Goal: Use online tool/utility: Utilize a website feature to perform a specific function

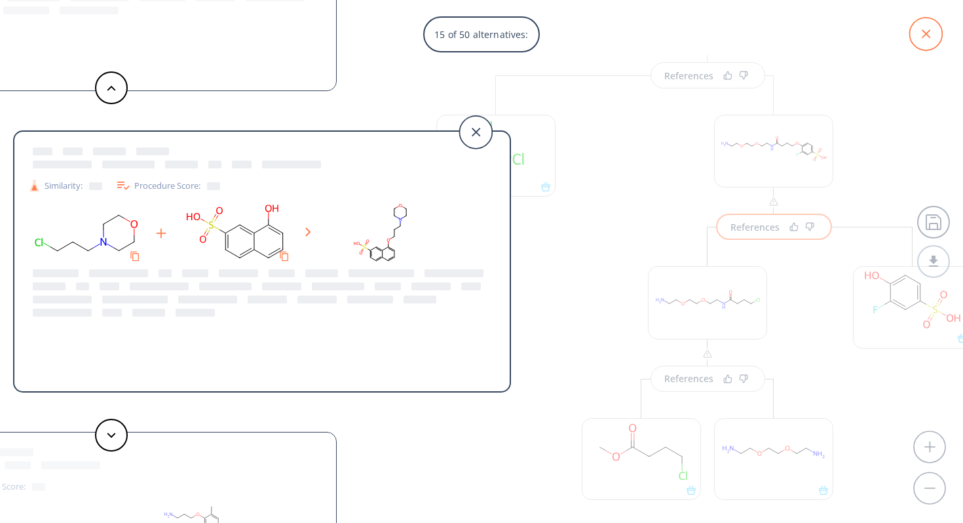
scroll to position [232, 0]
click at [933, 35] on icon at bounding box center [925, 34] width 33 height 33
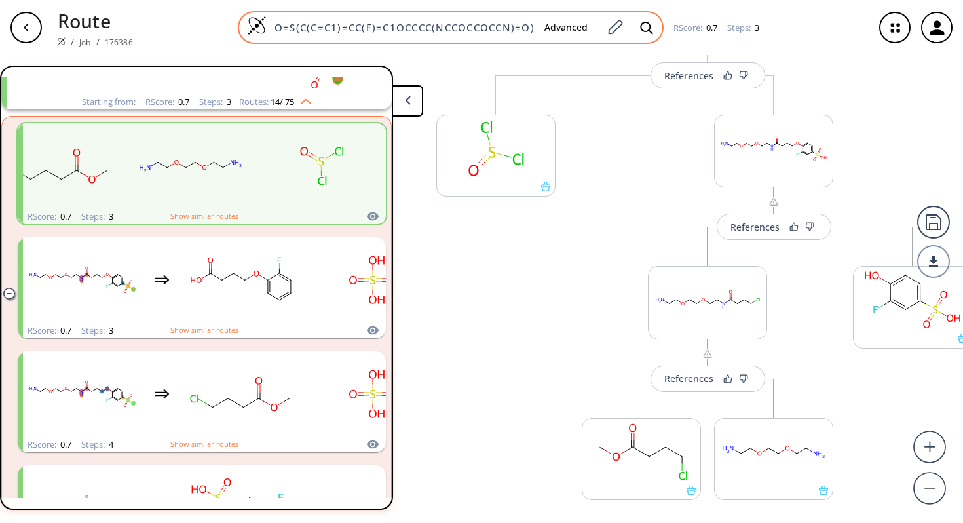
drag, startPoint x: 536, startPoint y: 29, endPoint x: 344, endPoint y: 39, distance: 192.8
click at [344, 39] on div "O=S(C(C=C1)=CC(F)=C1OCCCC(NCCOCCOCCN)=O)(Cl)=O Advanced" at bounding box center [451, 27] width 426 height 33
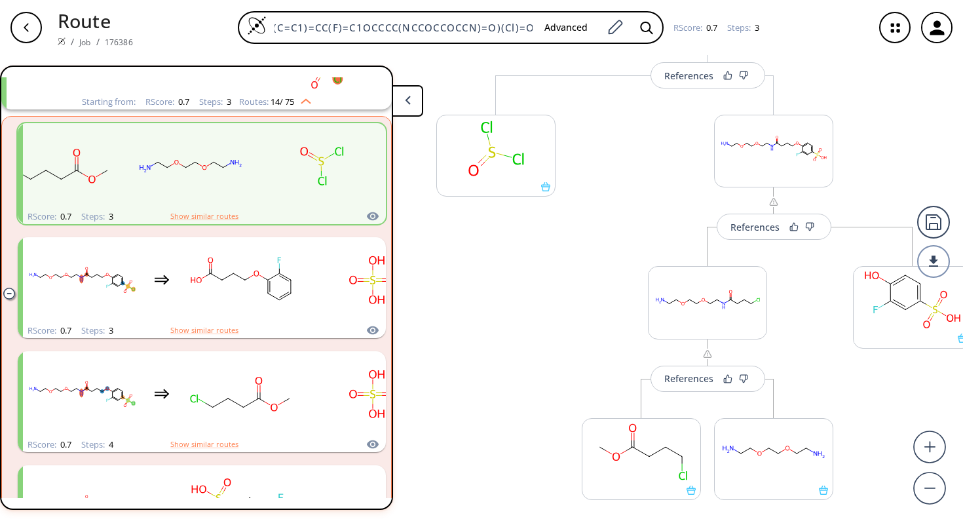
drag, startPoint x: 275, startPoint y: 25, endPoint x: 849, endPoint y: 45, distance: 574.7
click at [849, 45] on div "Route / Job / 176386 O=S(C(C=C1)=CC(F)=C1OCCCC(NCCOCCOCCN)=O)(Cl)=O Advanced RS…" at bounding box center [481, 27] width 963 height 55
type input "O"
paste input "CCCOC(NCNCC(C)=O)=O"
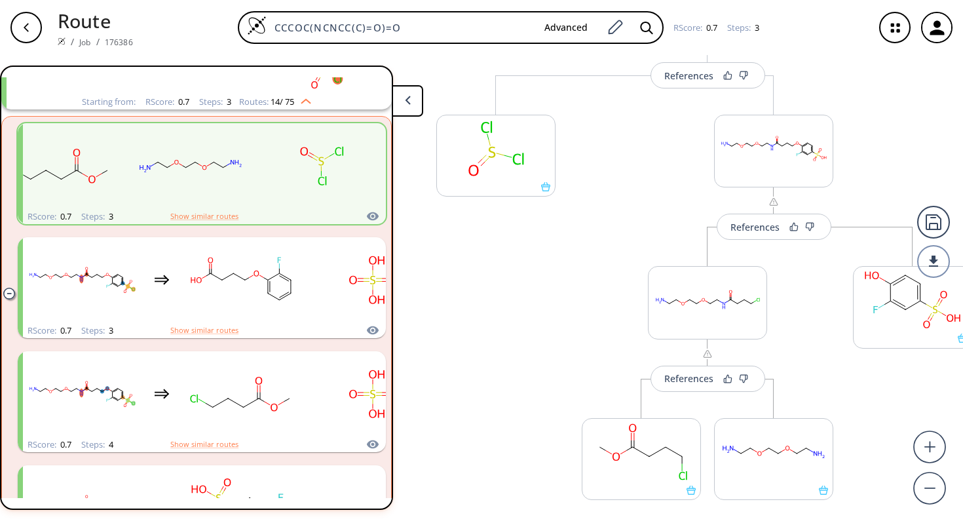
type input "CCCOC(NCNCC(C)=O)=O"
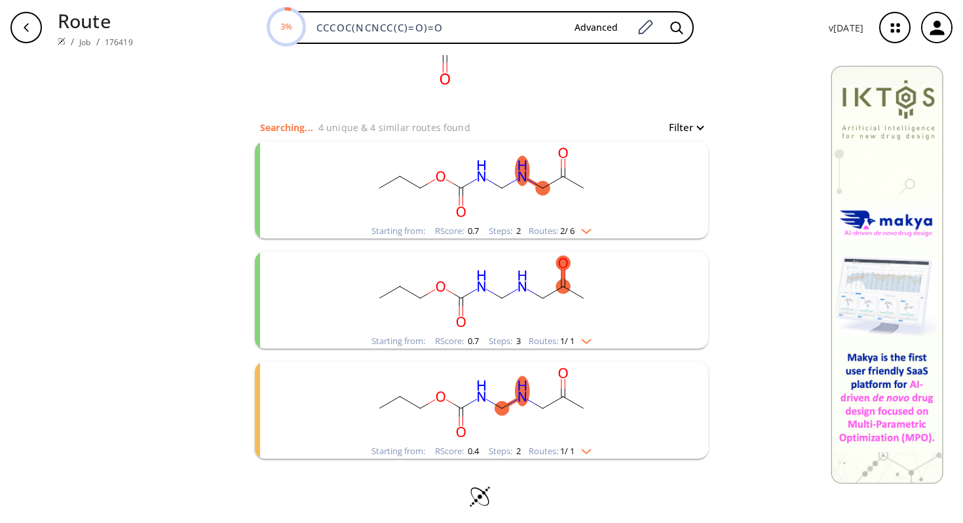
scroll to position [88, 0]
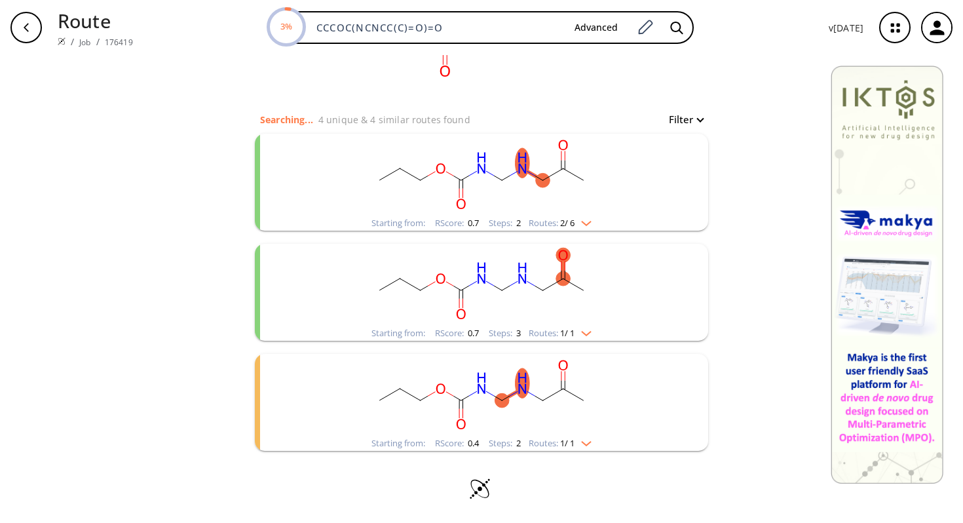
click at [521, 386] on ellipse "clusters" at bounding box center [522, 382] width 14 height 29
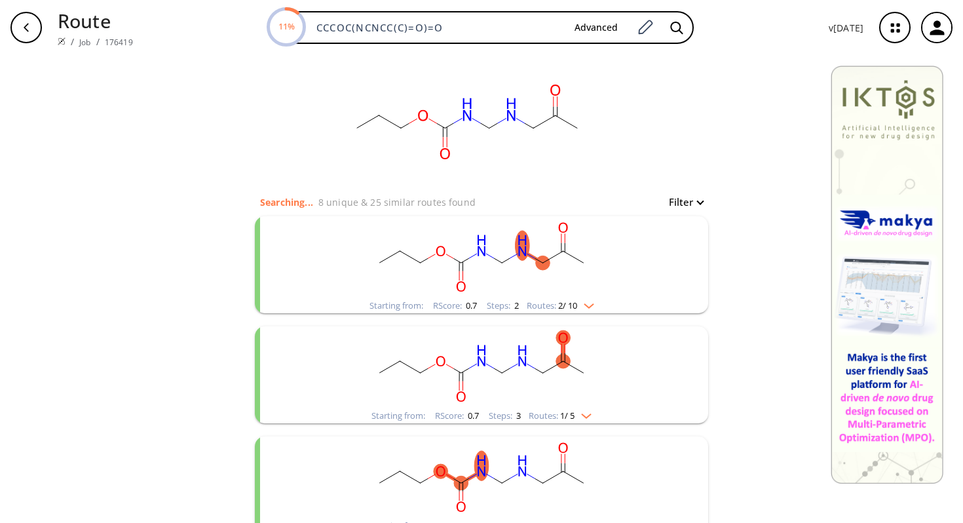
scroll to position [0, 0]
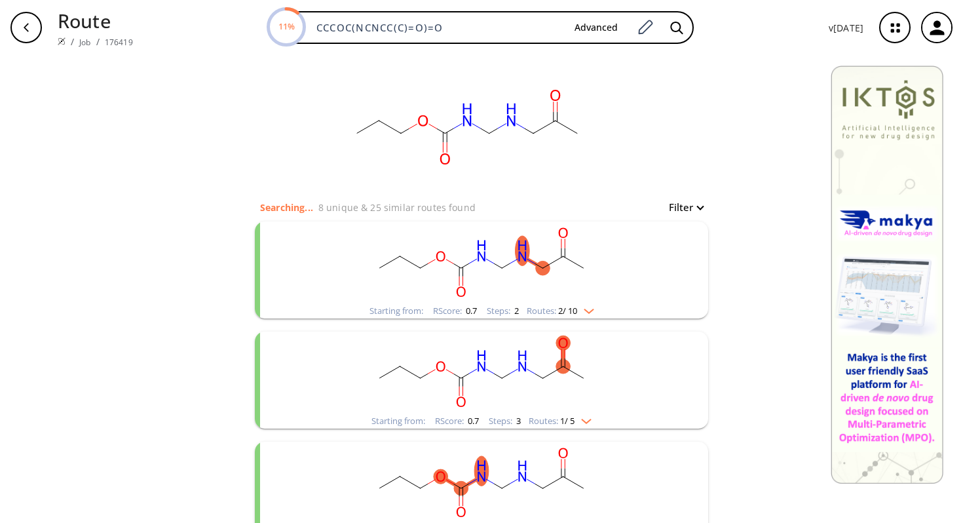
click at [565, 284] on rect "clusters" at bounding box center [481, 262] width 341 height 82
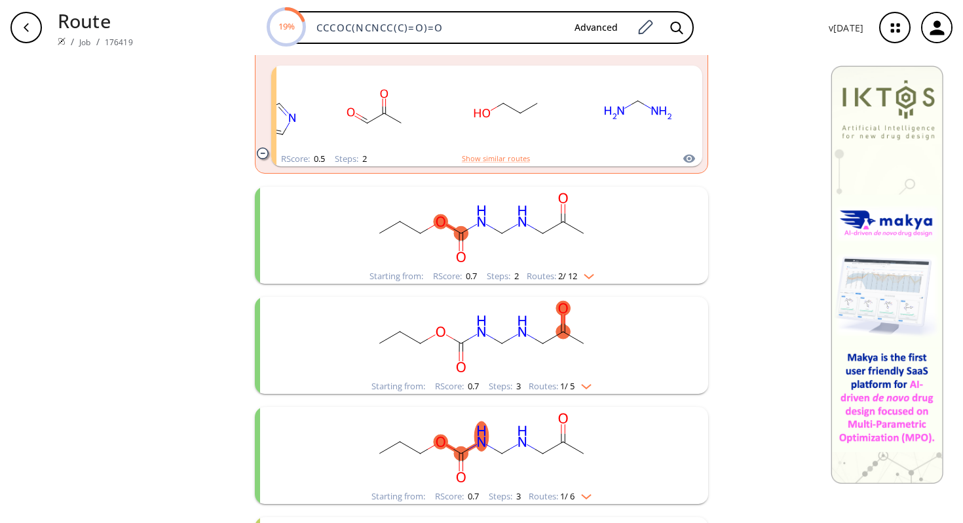
scroll to position [501, 0]
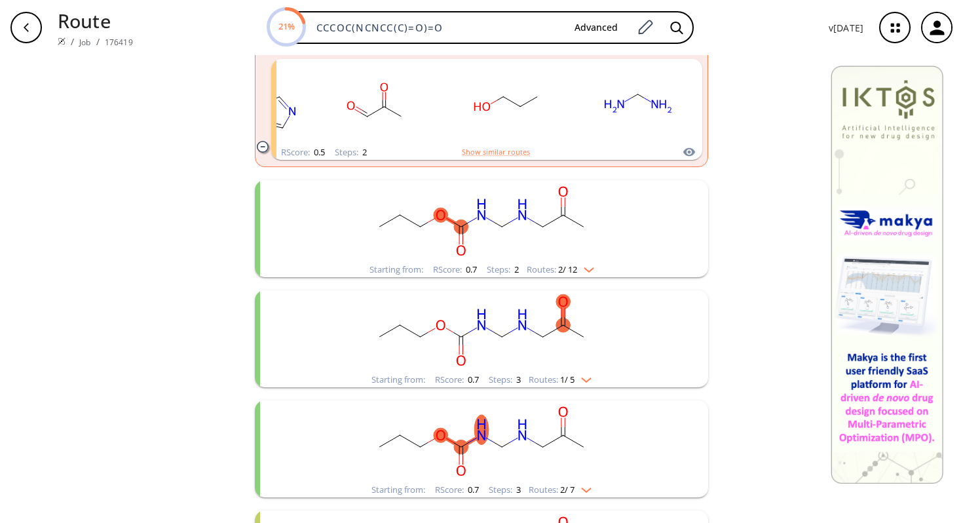
click at [590, 271] on img "clusters" at bounding box center [585, 267] width 17 height 10
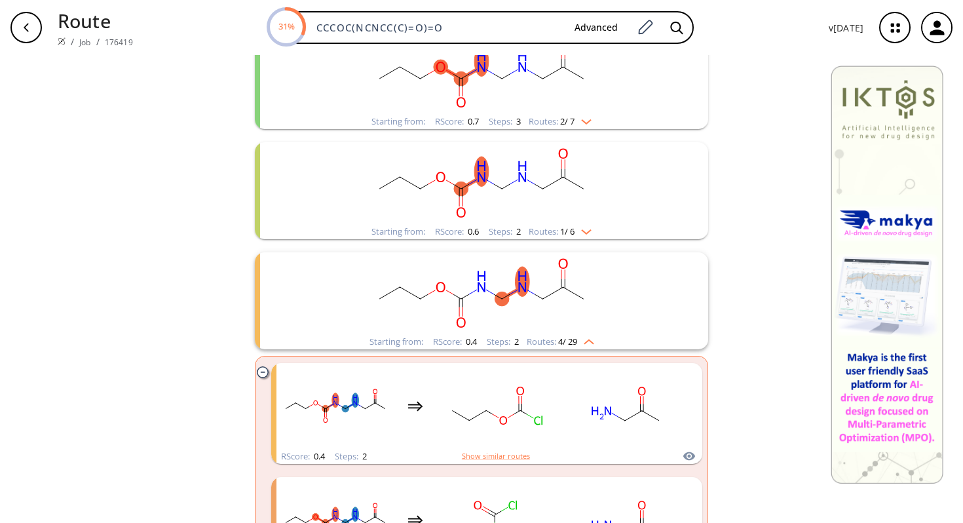
scroll to position [1109, 0]
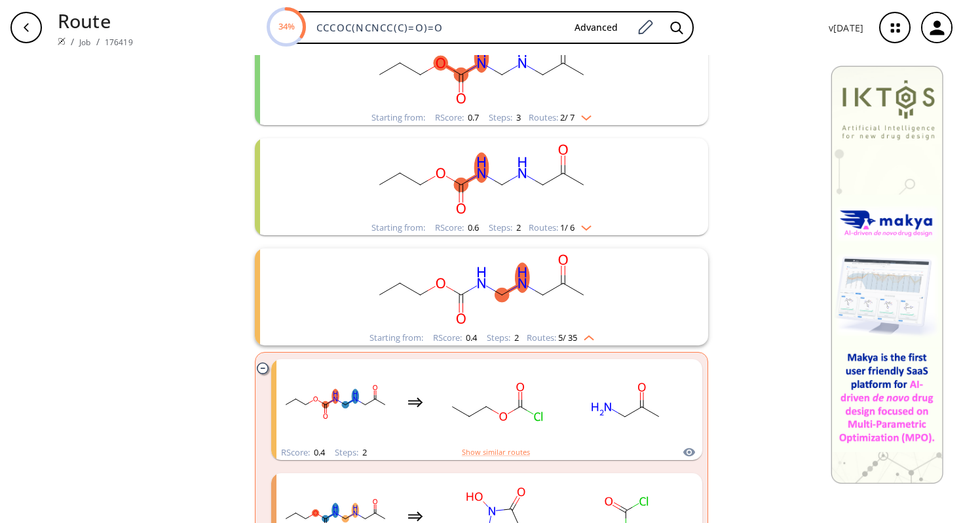
click at [582, 300] on ellipse "clusters" at bounding box center [583, 295] width 14 height 14
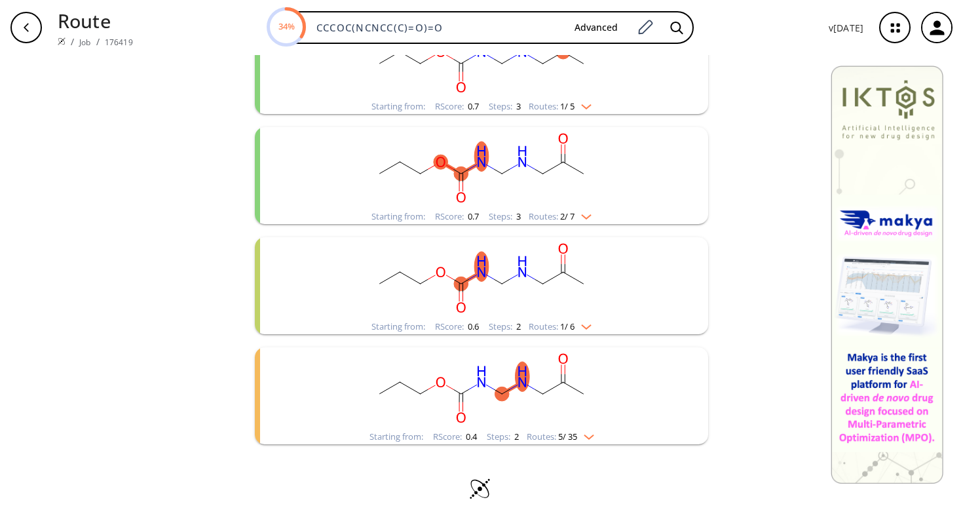
scroll to position [1003, 0]
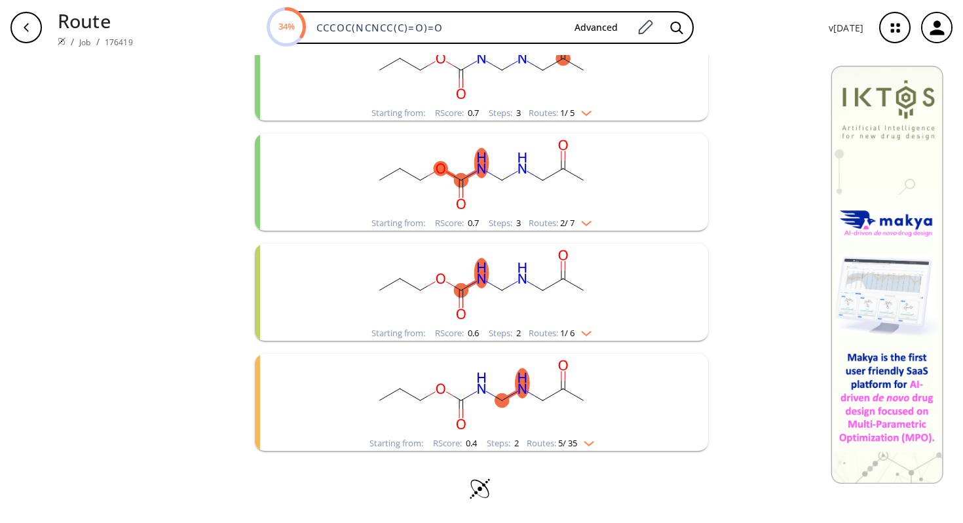
click at [591, 443] on img "clusters" at bounding box center [585, 441] width 17 height 10
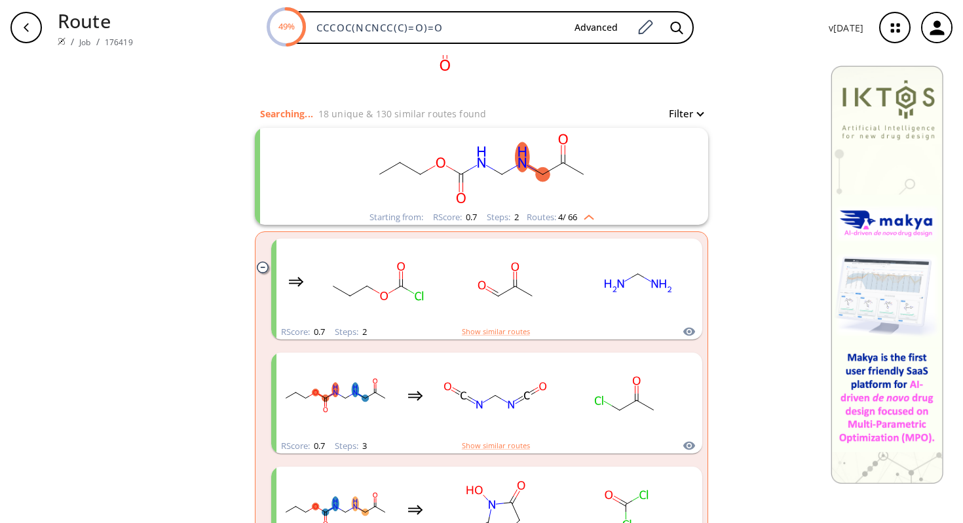
scroll to position [0, 0]
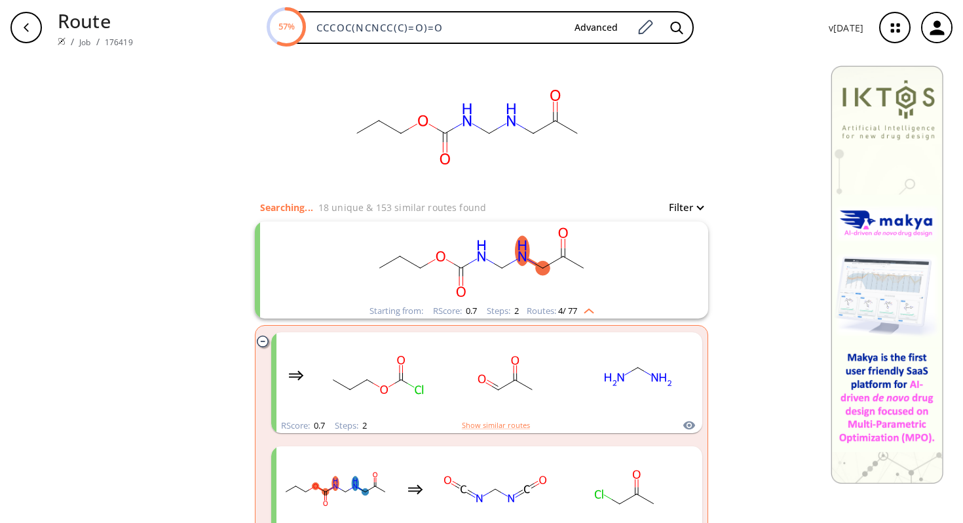
click at [588, 309] on img "clusters" at bounding box center [585, 308] width 17 height 10
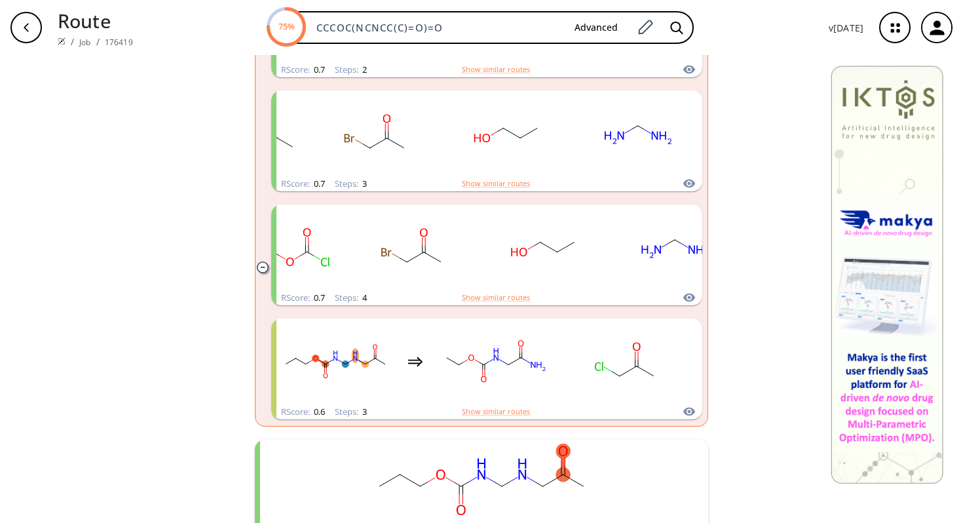
scroll to position [474, 0]
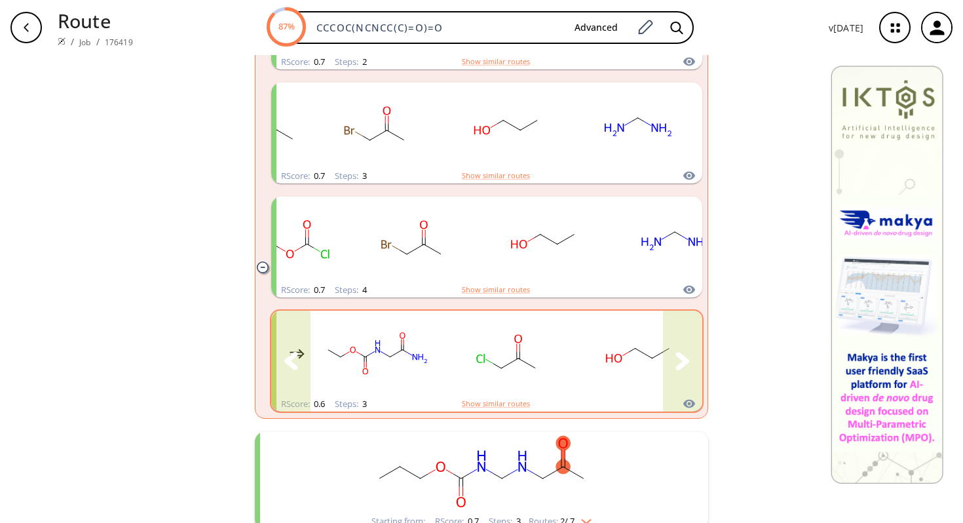
click at [599, 358] on rect "clusters" at bounding box center [639, 353] width 118 height 82
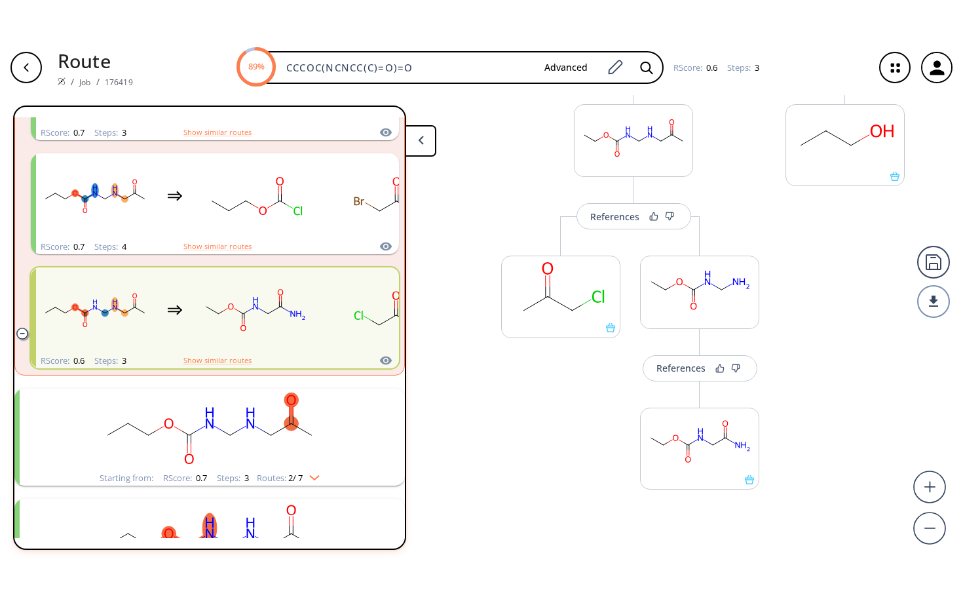
scroll to position [194, 0]
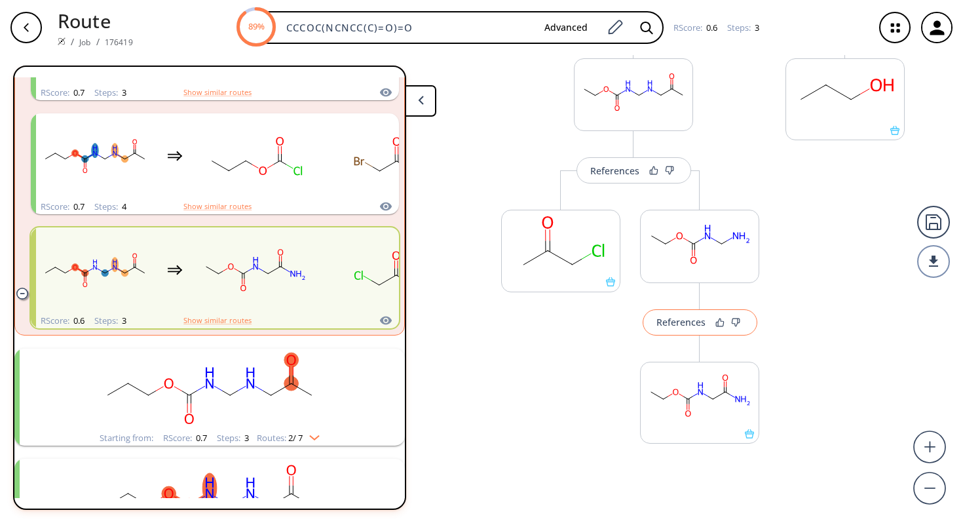
click at [687, 319] on div "References" at bounding box center [680, 322] width 49 height 9
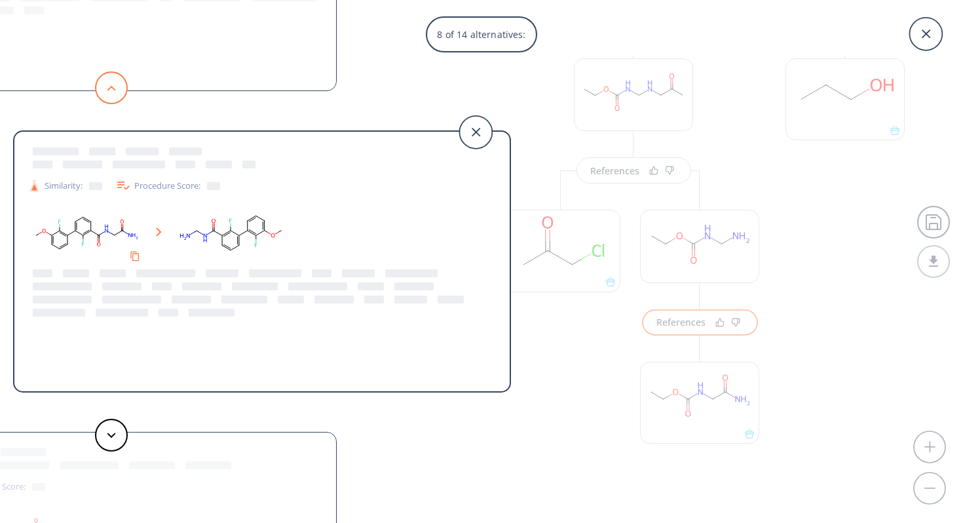
click at [115, 82] on button at bounding box center [111, 87] width 33 height 33
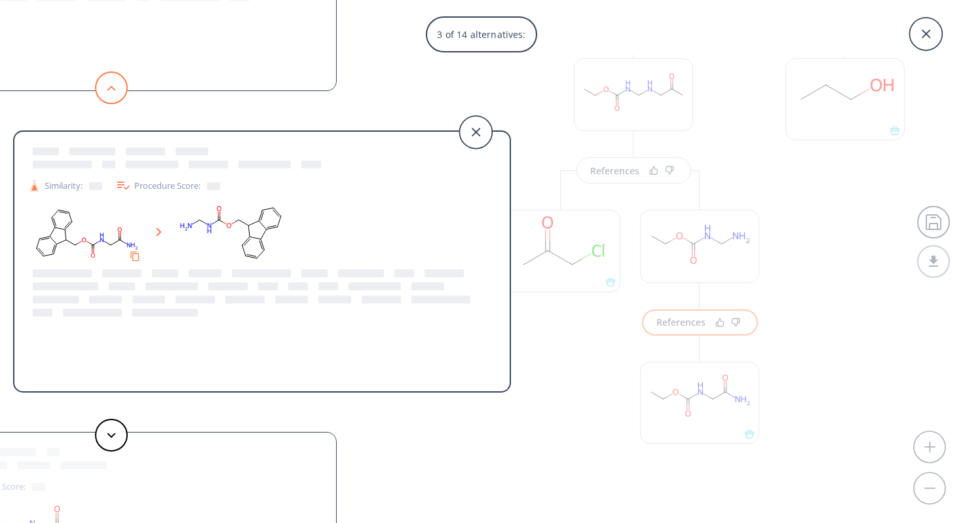
click at [115, 82] on button at bounding box center [111, 87] width 33 height 33
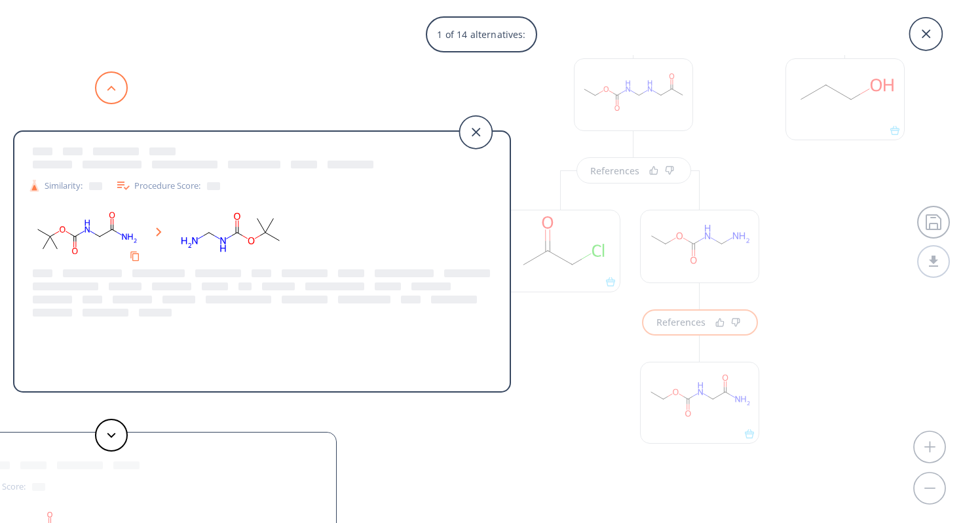
click at [115, 82] on button at bounding box center [111, 87] width 33 height 33
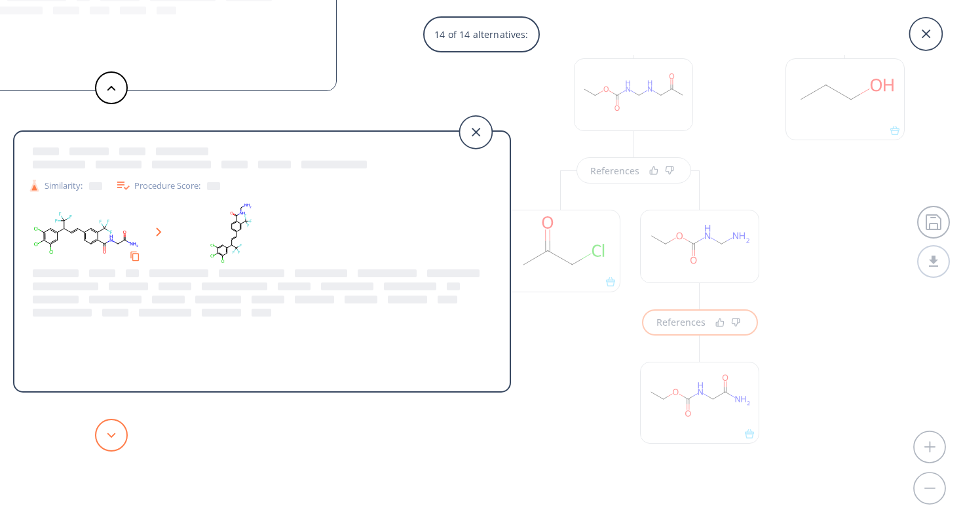
click at [121, 438] on button at bounding box center [111, 435] width 33 height 33
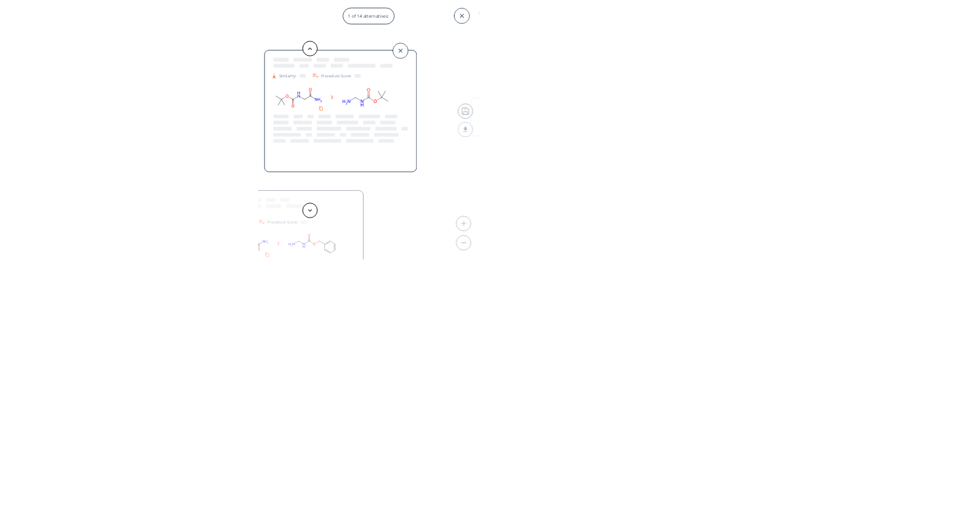
scroll to position [150, 0]
